Goal: Information Seeking & Learning: Find specific fact

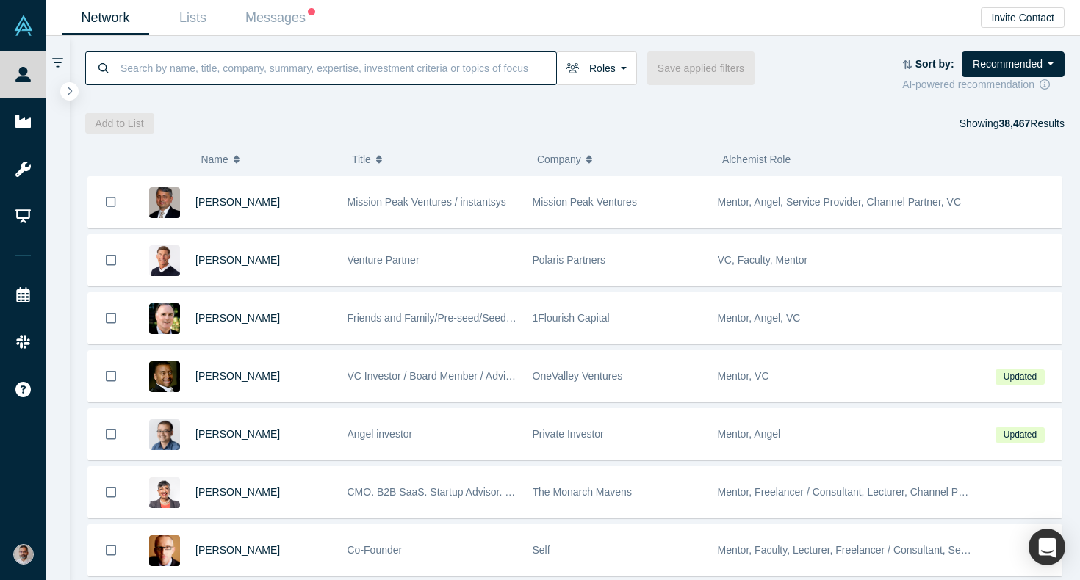
click at [251, 74] on input at bounding box center [337, 68] width 437 height 35
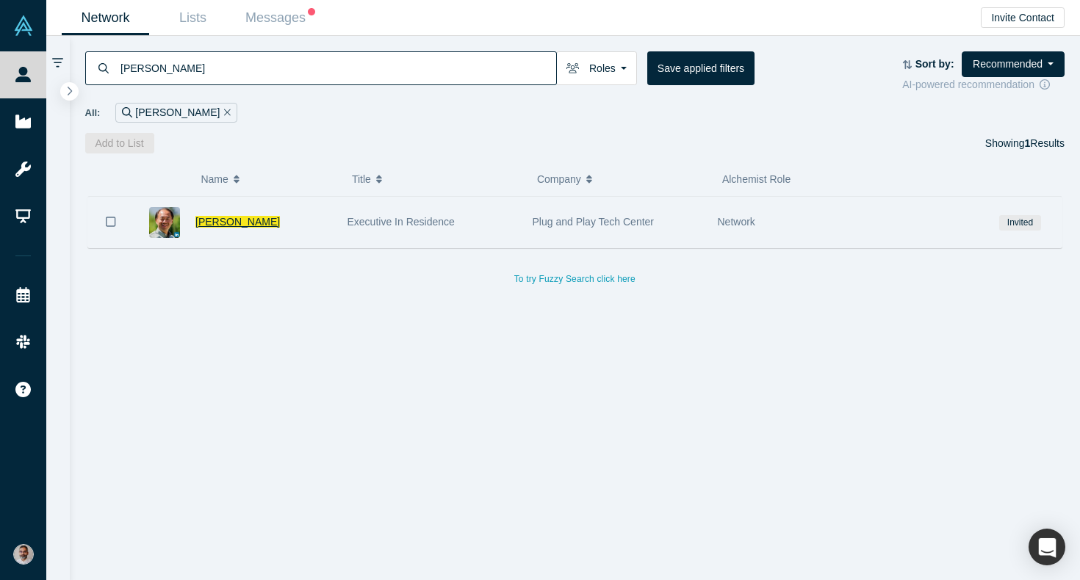
type input "[PERSON_NAME]"
click at [213, 223] on span "[PERSON_NAME]" at bounding box center [237, 222] width 85 height 12
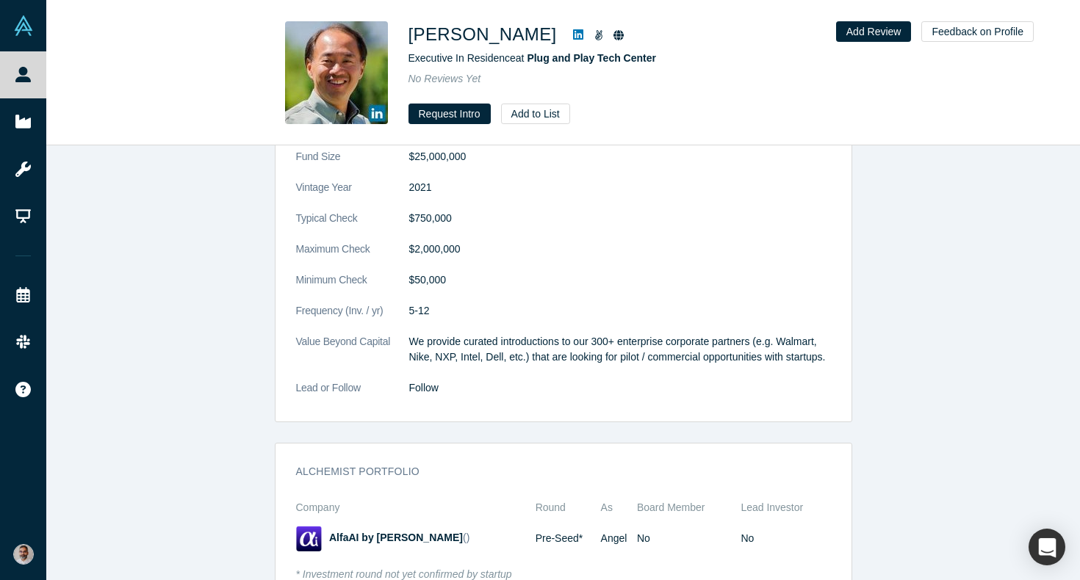
scroll to position [1045, 0]
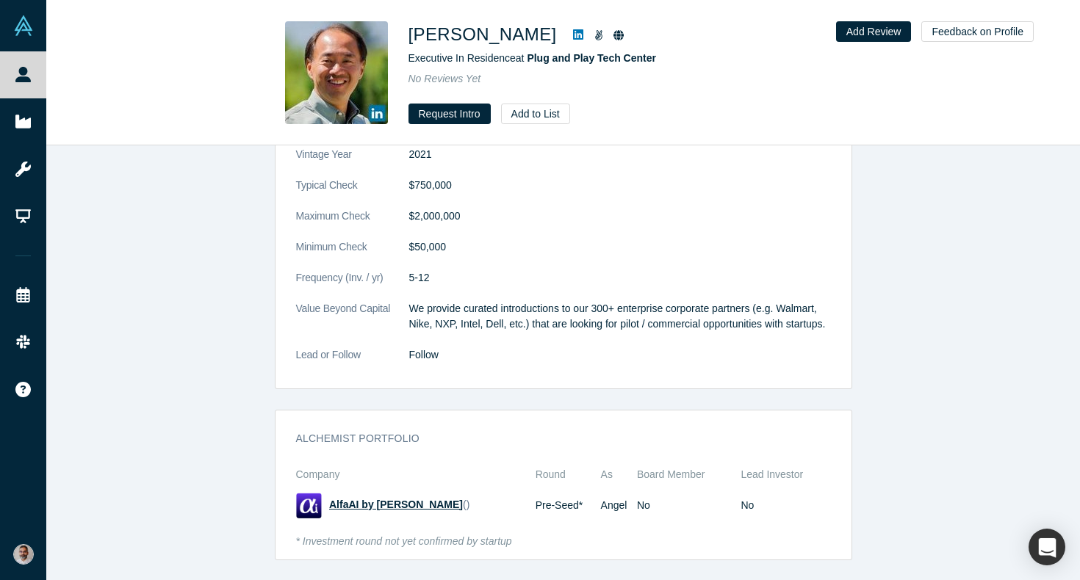
click at [373, 502] on span "AlfaAI by [PERSON_NAME]" at bounding box center [396, 505] width 134 height 12
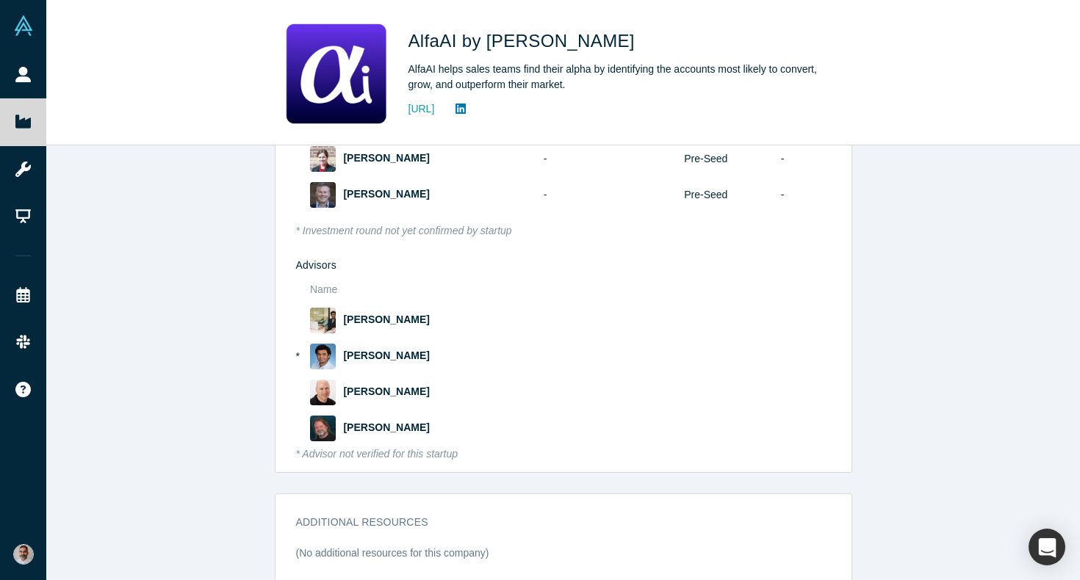
scroll to position [1396, 0]
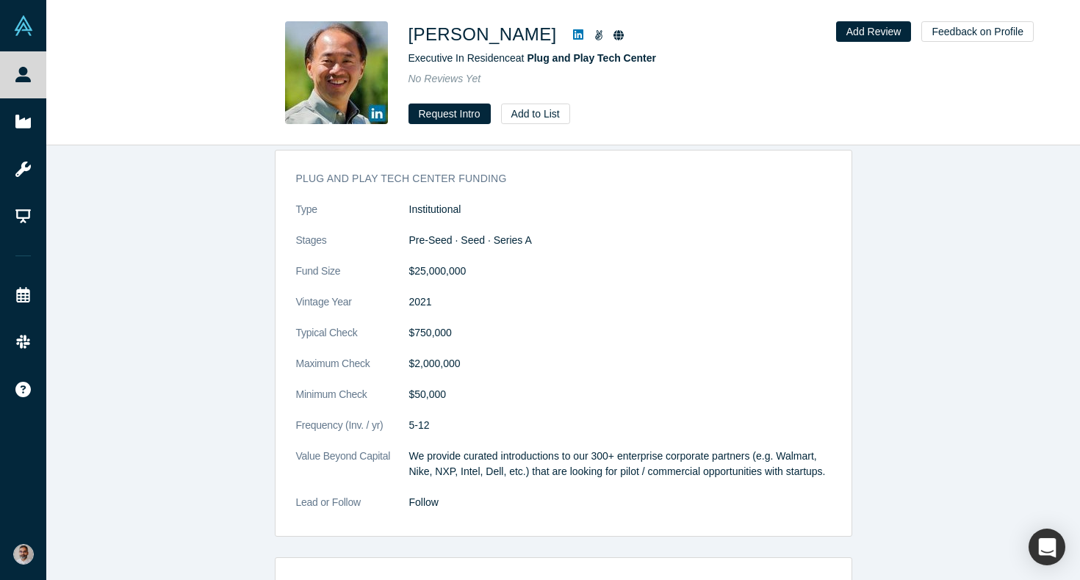
scroll to position [1045, 0]
